Goal: Task Accomplishment & Management: Use online tool/utility

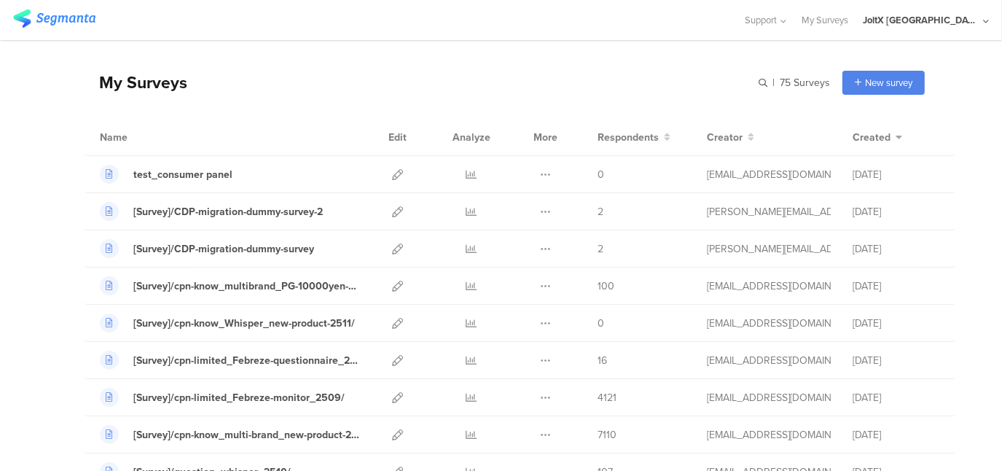
scroll to position [73, 0]
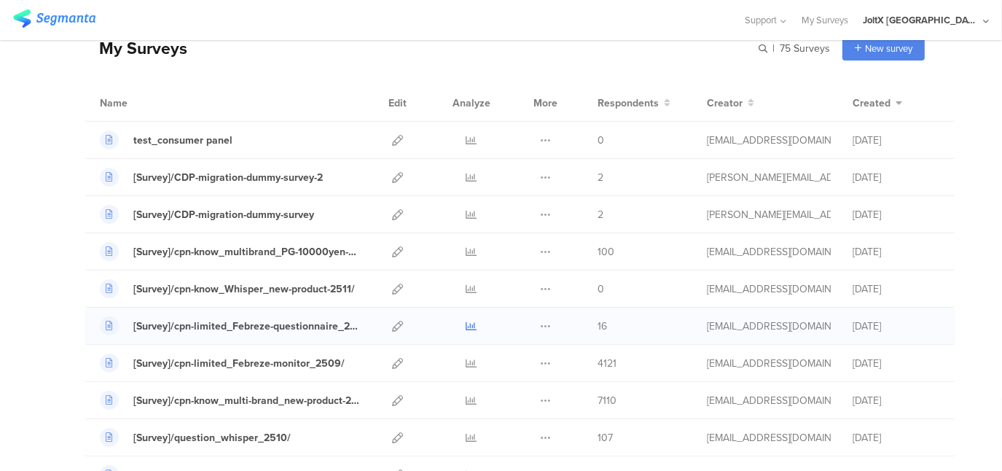
click at [466, 326] on icon at bounding box center [471, 326] width 11 height 11
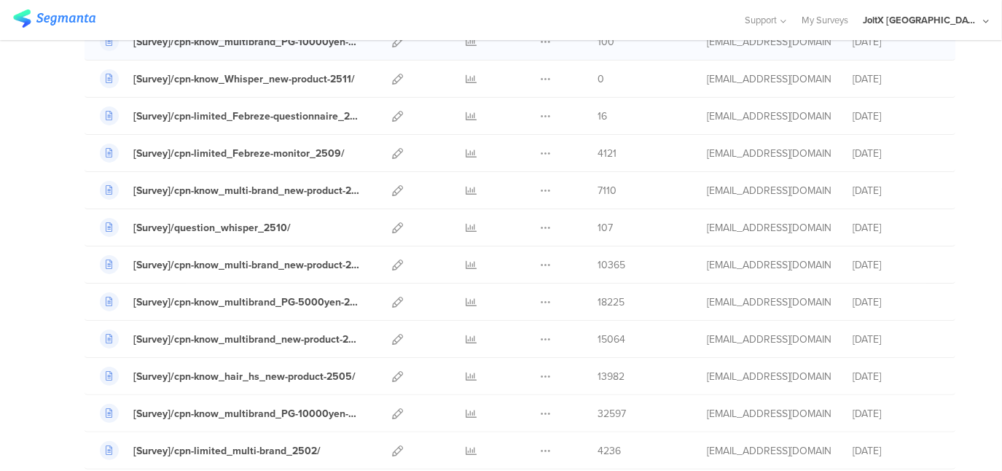
scroll to position [364, 0]
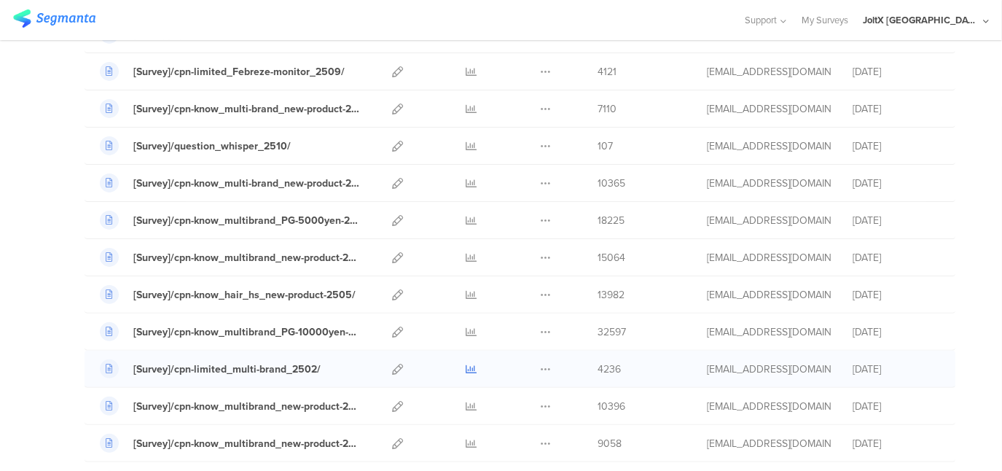
click at [466, 367] on icon at bounding box center [471, 368] width 11 height 11
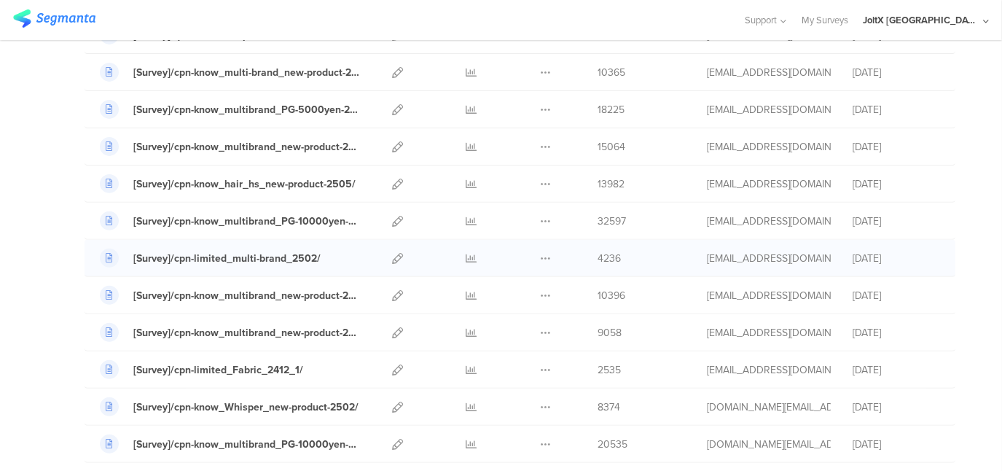
scroll to position [510, 0]
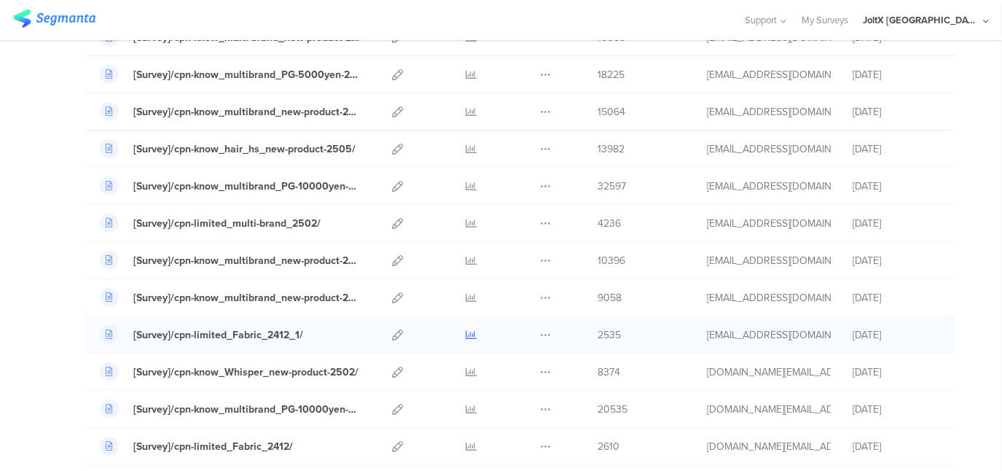
click at [466, 332] on icon at bounding box center [471, 334] width 11 height 11
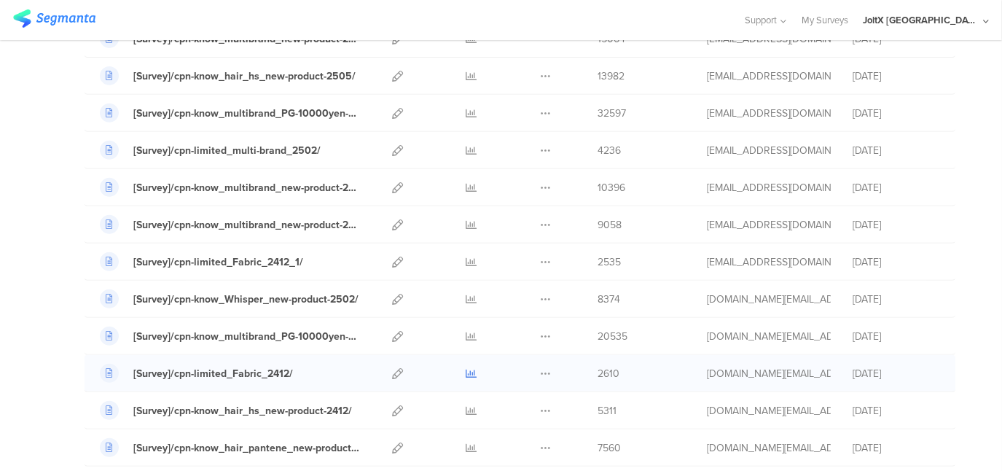
click at [466, 368] on icon at bounding box center [471, 373] width 11 height 11
click at [392, 368] on icon at bounding box center [397, 373] width 11 height 11
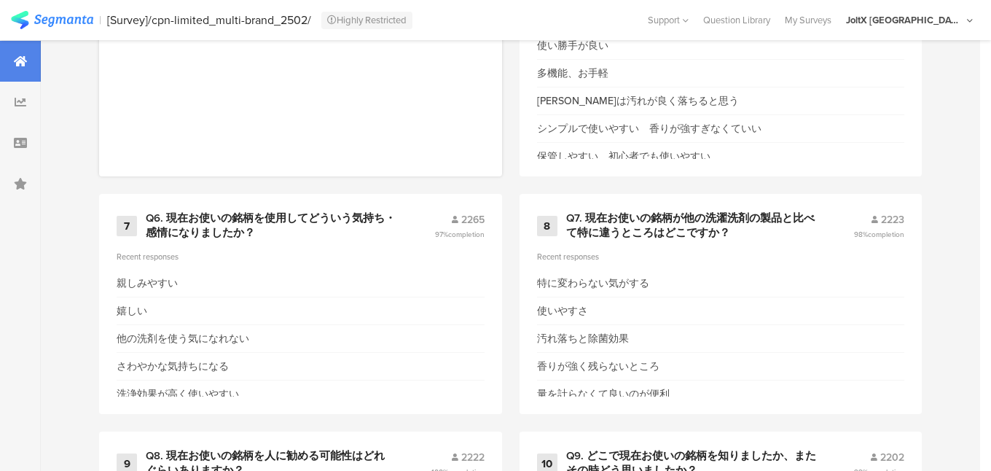
scroll to position [1196, 0]
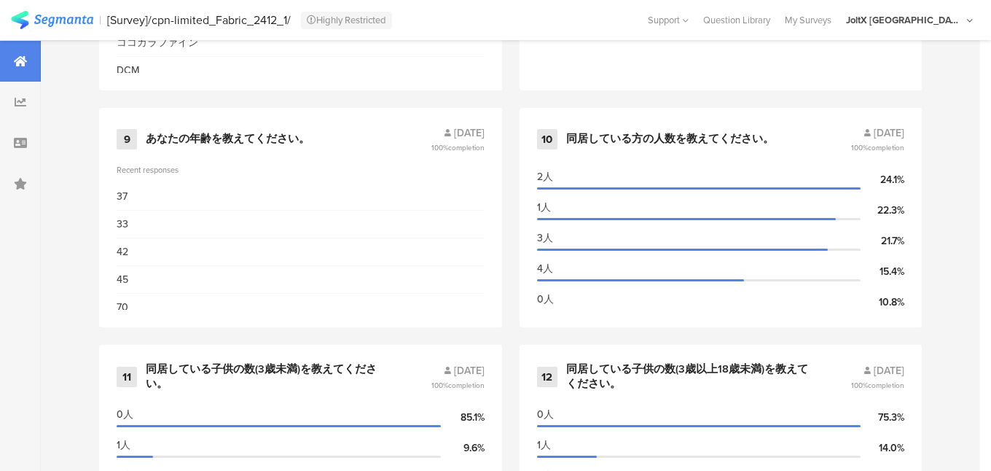
scroll to position [1447, 0]
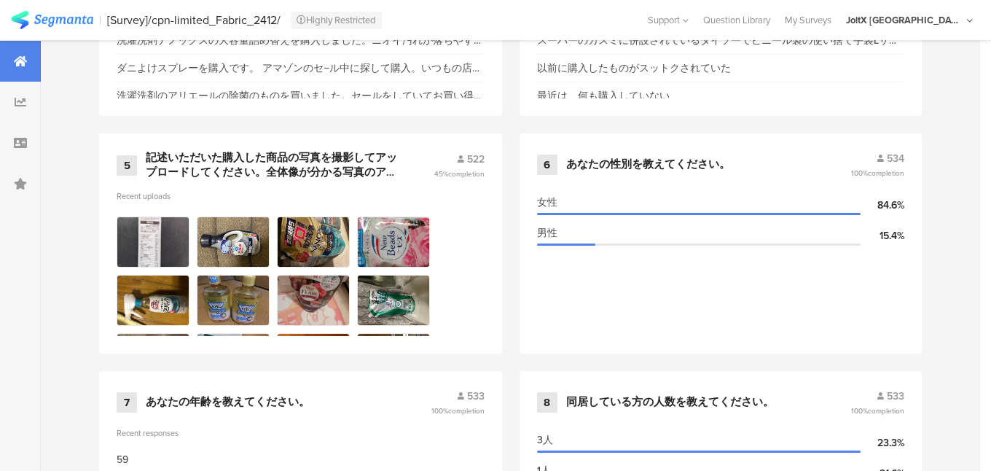
scroll to position [1020, 0]
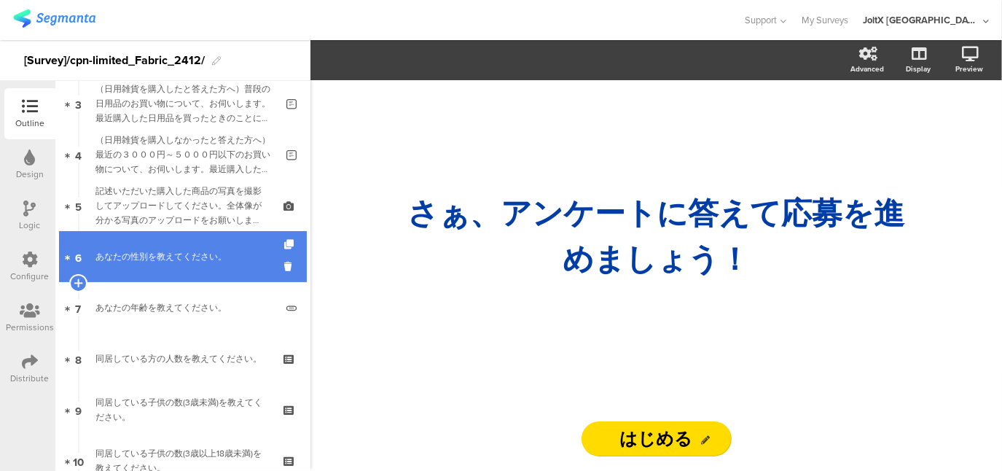
scroll to position [146, 0]
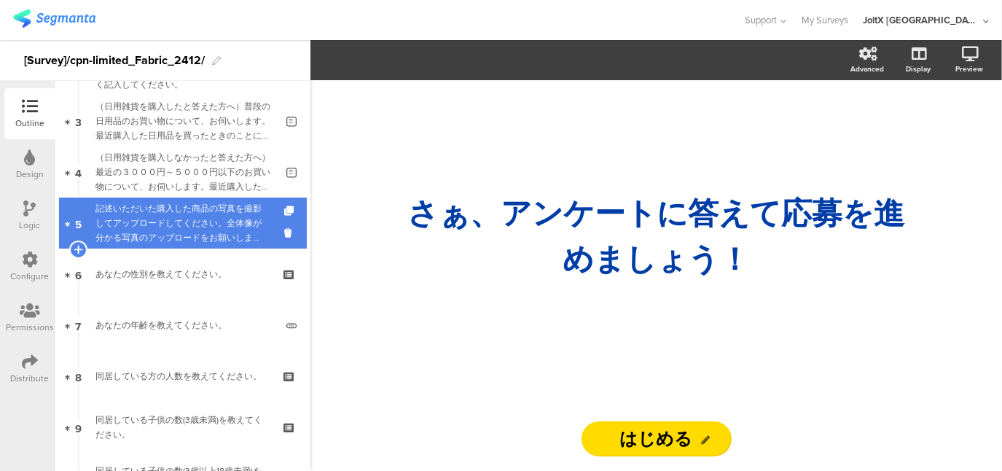
click at [175, 209] on div "記述いただいた購入した商品の写真を撮影してアップロードしてください。全体像が分かる写真のアップロードをお願いします。Please take and uploa…" at bounding box center [182, 223] width 174 height 44
